Goal: Task Accomplishment & Management: Complete application form

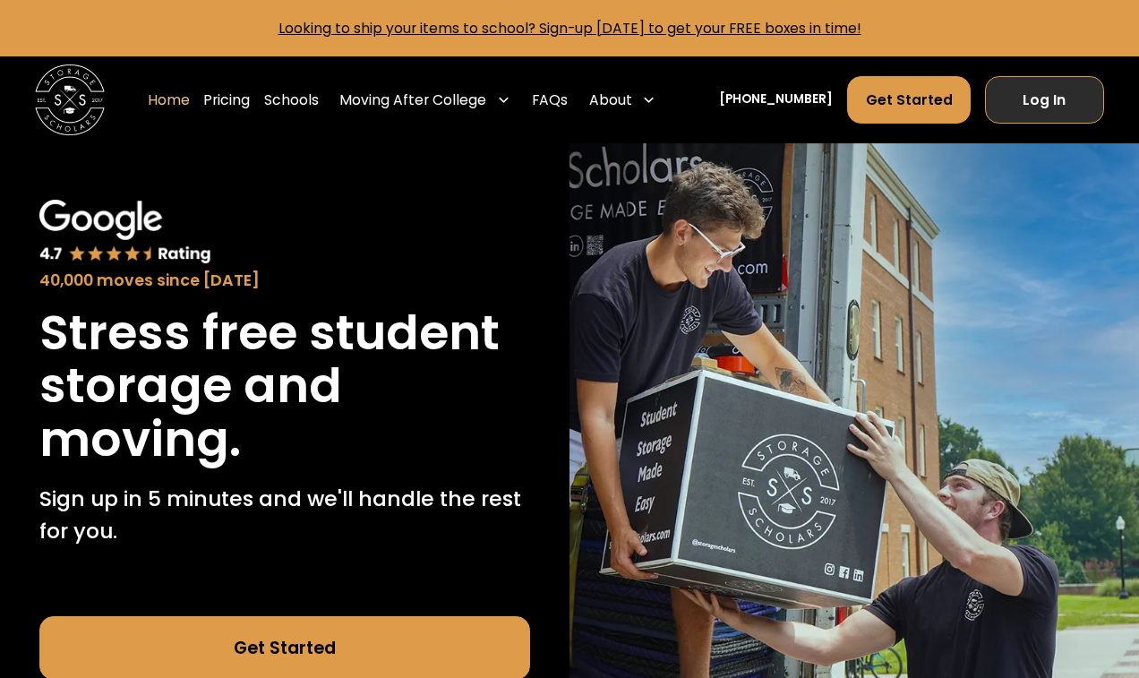
click at [1032, 111] on link "Log In" at bounding box center [1044, 99] width 119 height 47
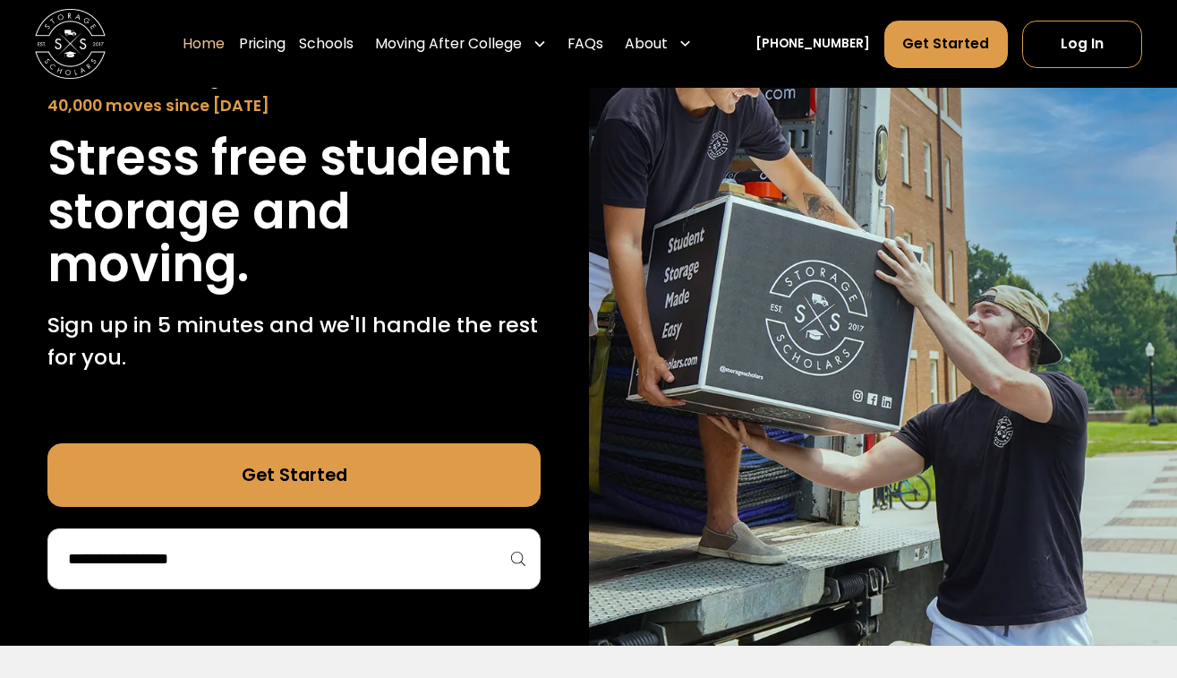
scroll to position [183, 0]
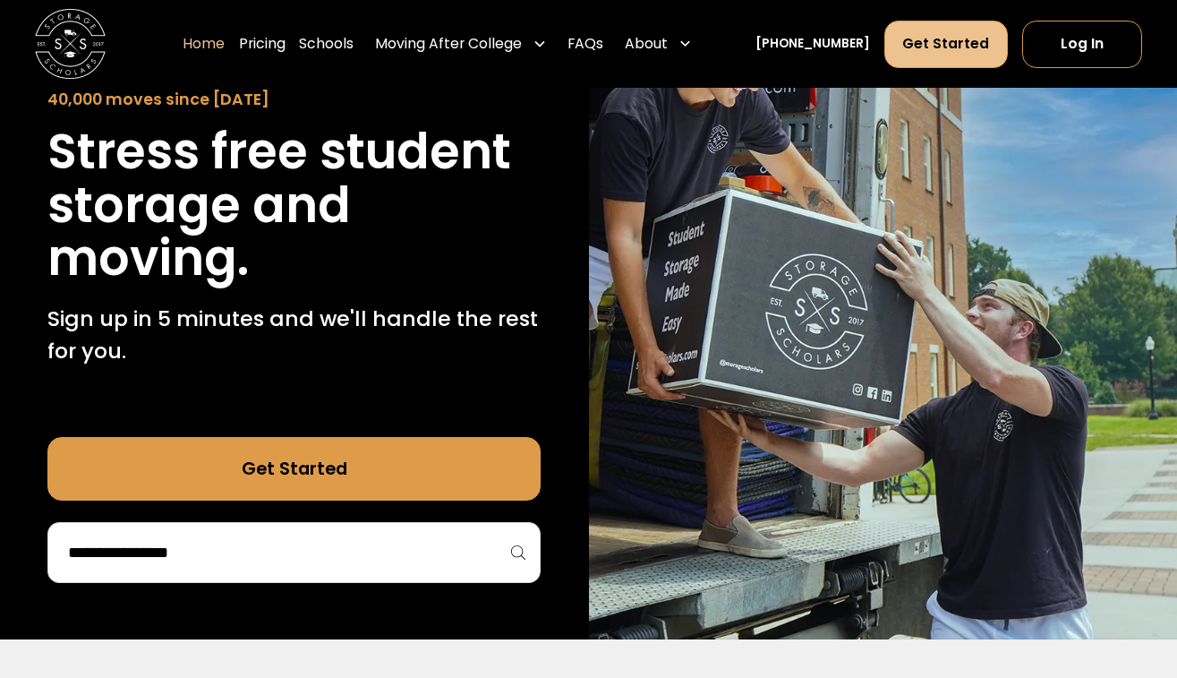
click at [967, 48] on link "Get Started" at bounding box center [947, 44] width 124 height 47
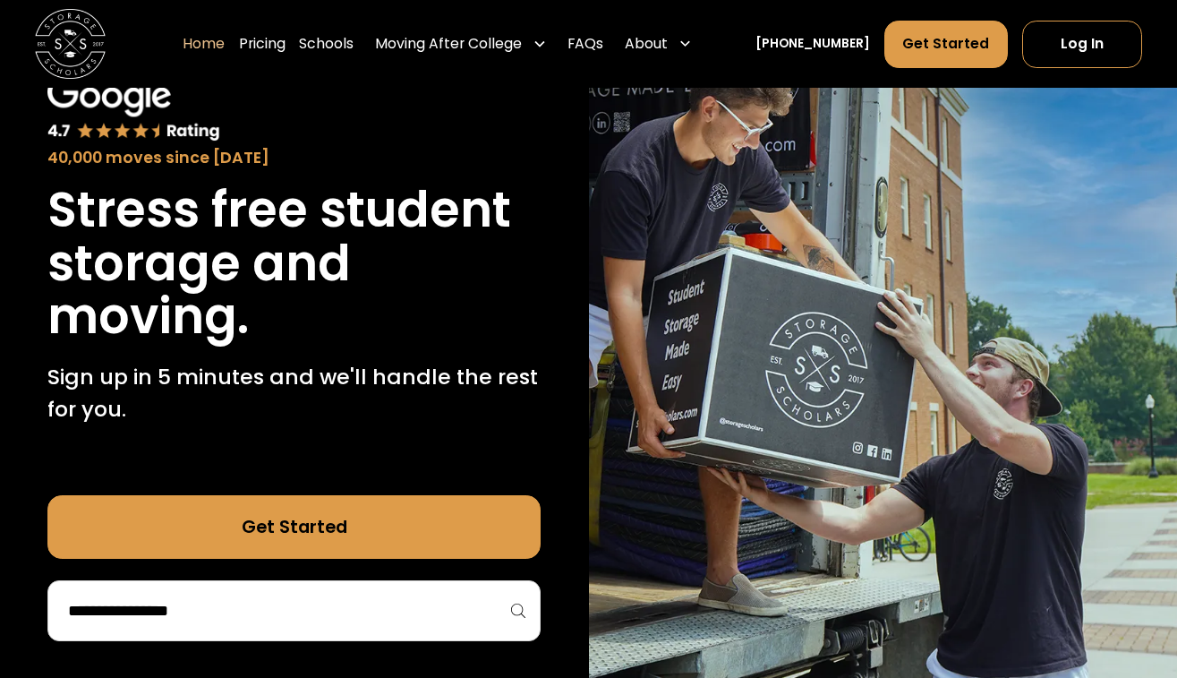
scroll to position [135, 0]
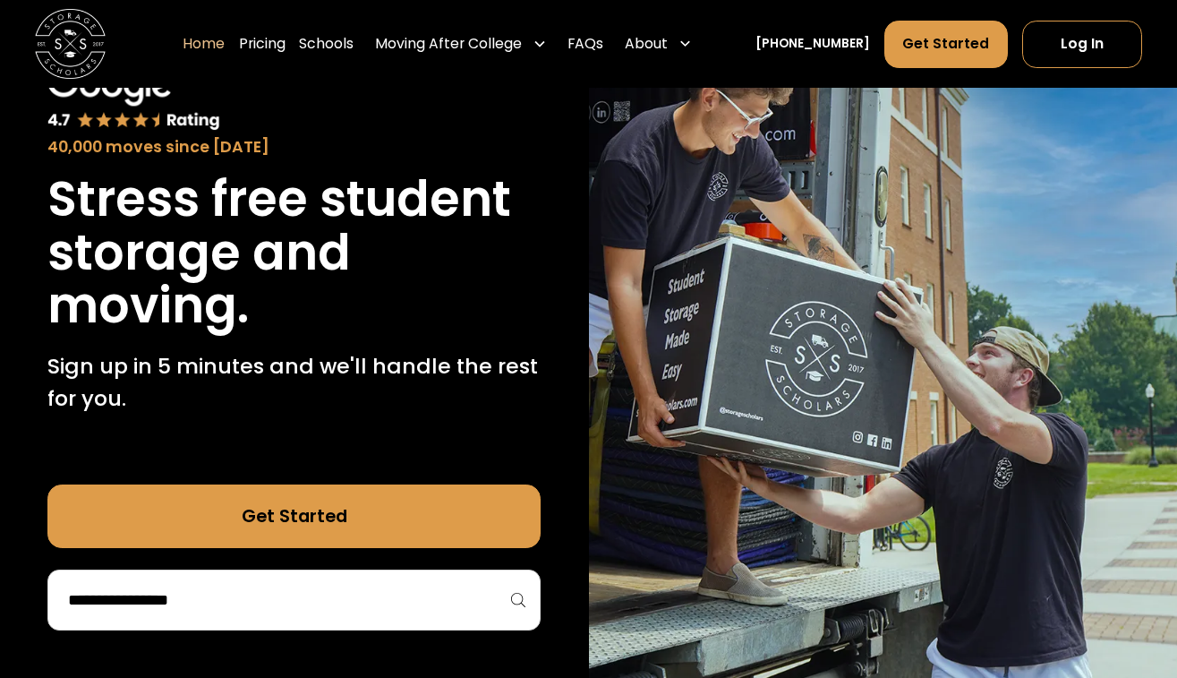
click at [378, 517] on link "Get Started" at bounding box center [293, 516] width 493 height 64
